Goal: Task Accomplishment & Management: Use online tool/utility

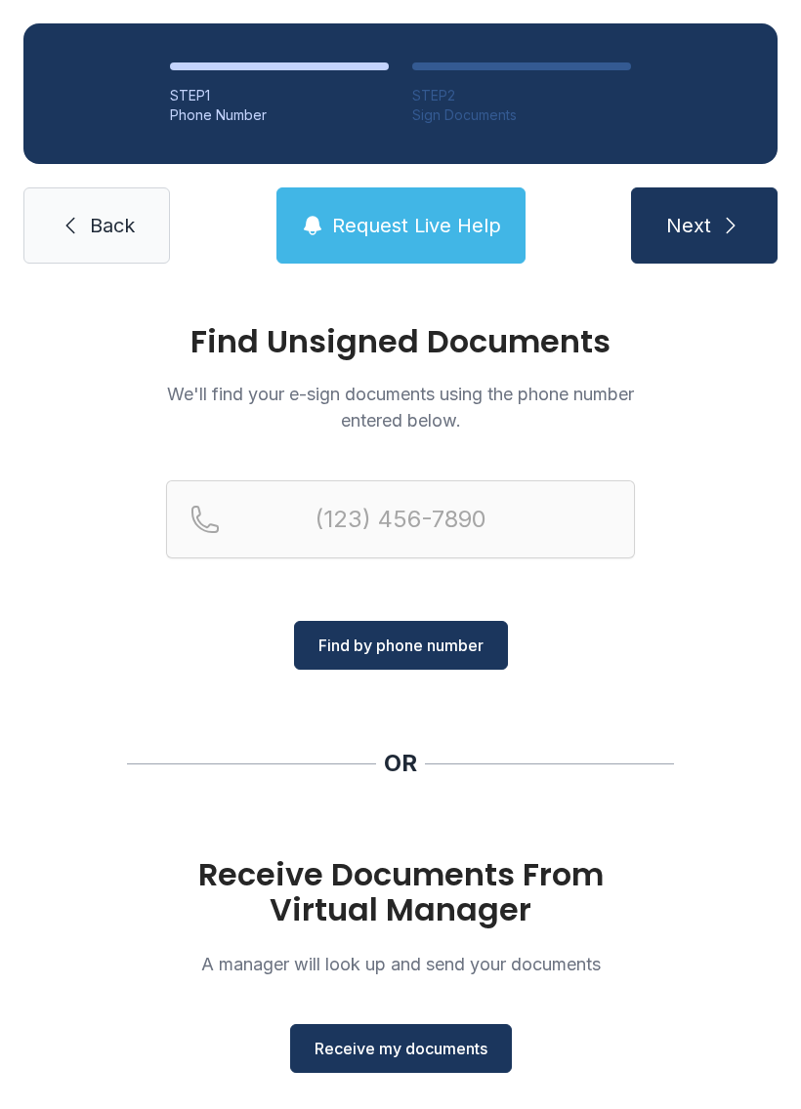
click at [400, 1058] on span "Receive my documents" at bounding box center [400, 1048] width 173 height 23
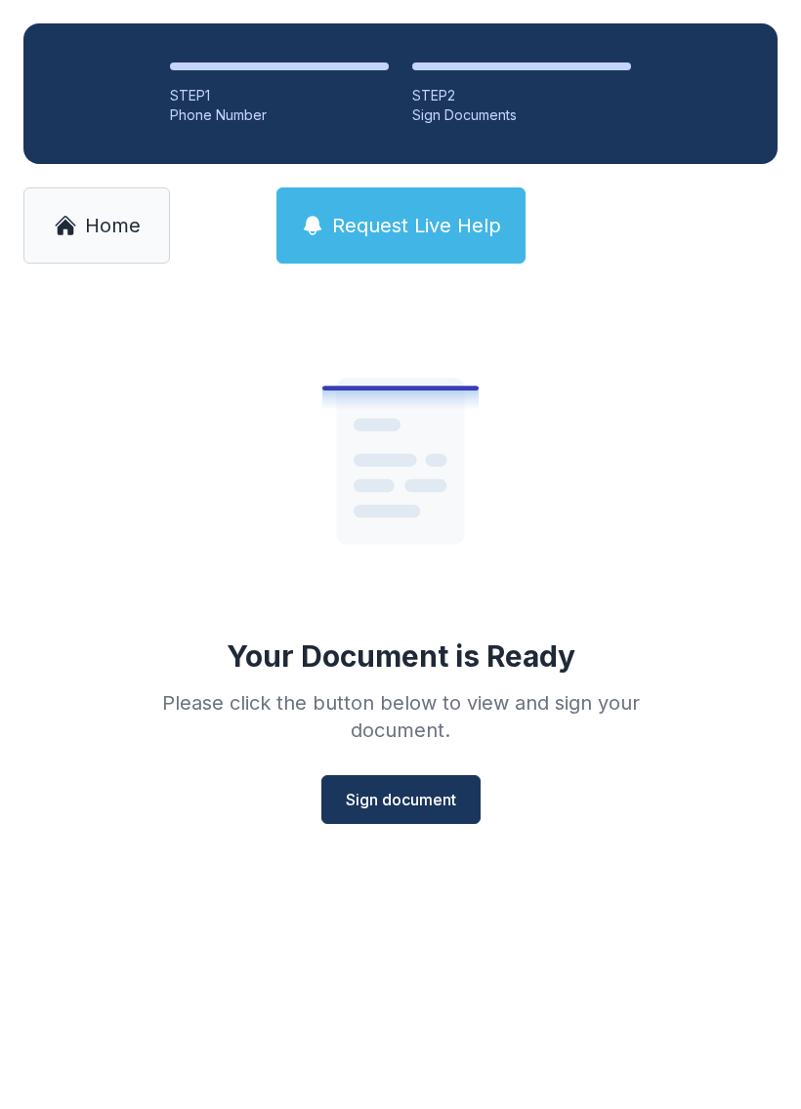
click at [360, 803] on span "Sign document" at bounding box center [401, 799] width 110 height 23
click at [77, 211] on link "Home" at bounding box center [96, 225] width 146 height 76
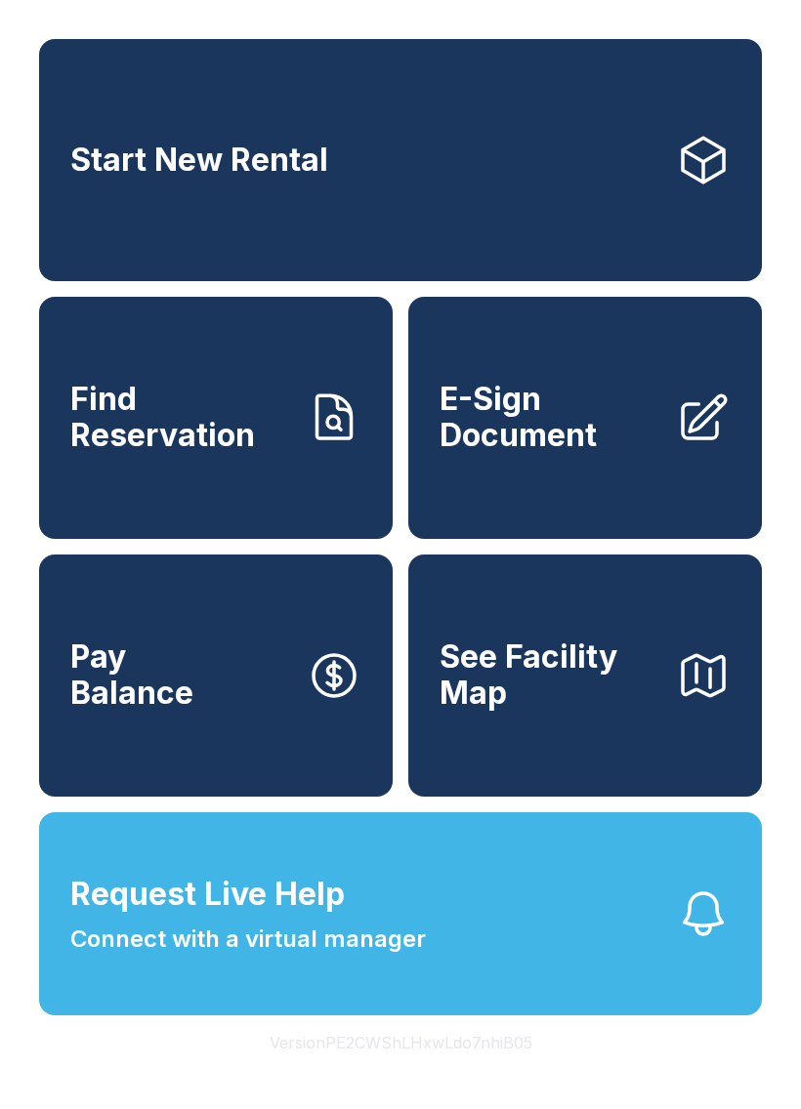
click at [558, 443] on span "E-Sign Document" at bounding box center [549, 417] width 221 height 71
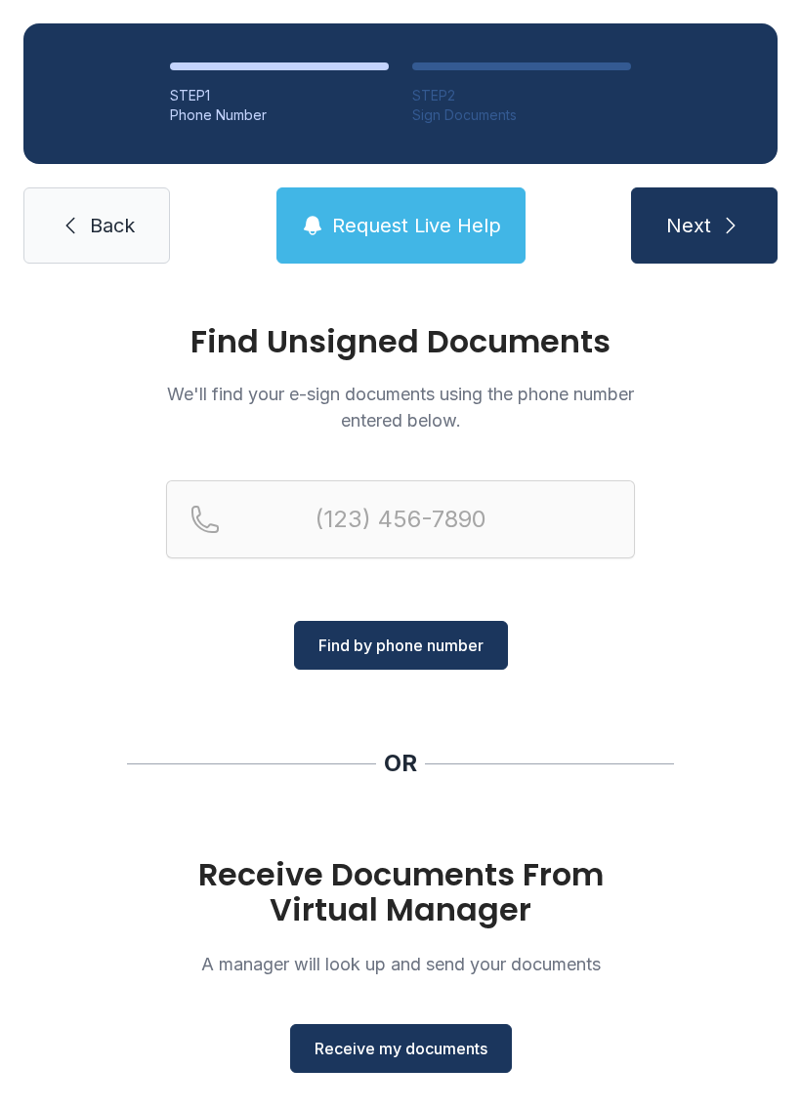
click at [419, 1055] on span "Receive my documents" at bounding box center [400, 1048] width 173 height 23
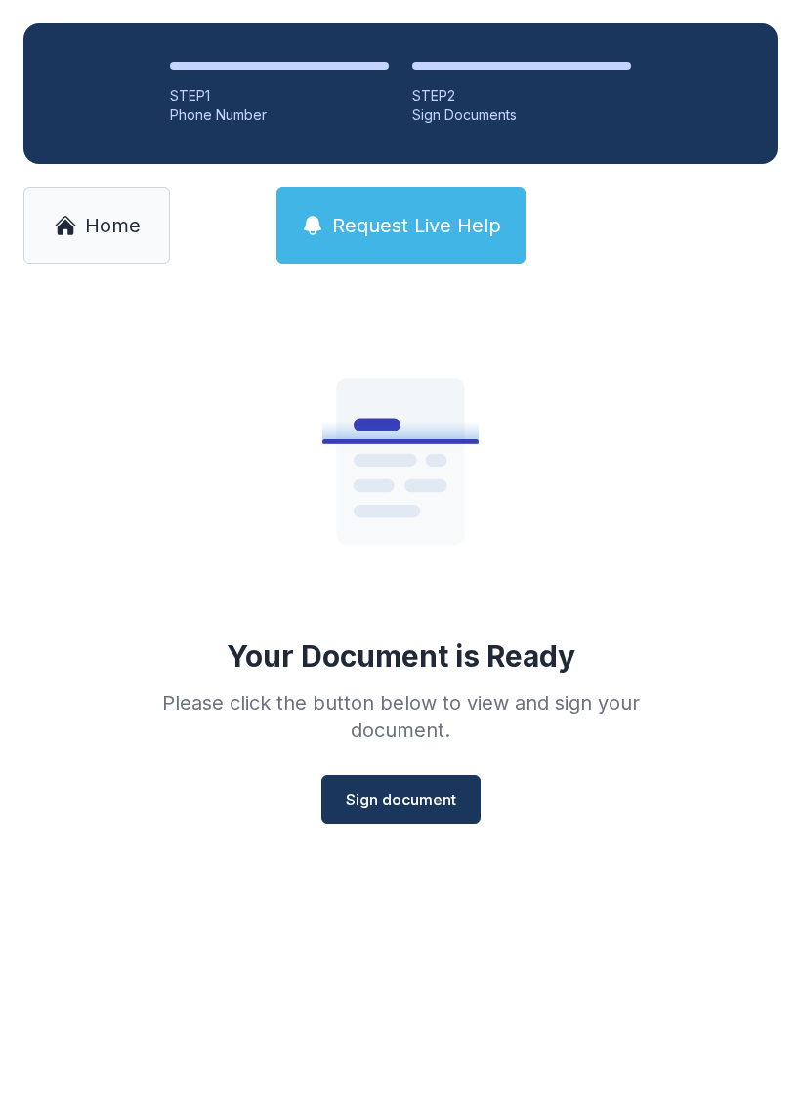
click at [380, 808] on span "Sign document" at bounding box center [401, 799] width 110 height 23
click at [85, 238] on span "Home" at bounding box center [113, 225] width 56 height 27
